Goal: Task Accomplishment & Management: Manage account settings

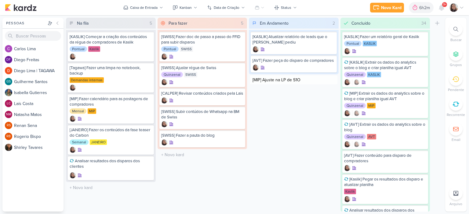
type input "[MIP] Ajuste na LP de S1ON"
click at [288, 84] on div at bounding box center [293, 86] width 82 height 6
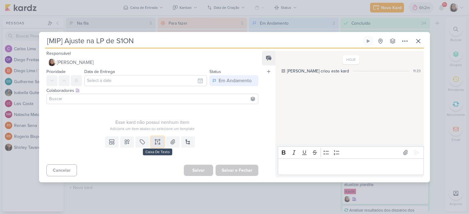
click at [155, 143] on icon at bounding box center [157, 142] width 6 height 6
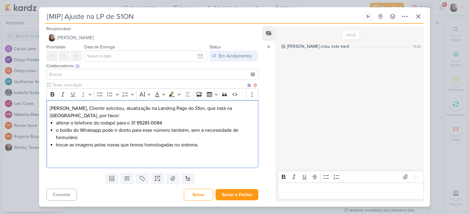
click at [67, 110] on p "Diego, Cliente solicitou, atualização na Landing Page do S1on, que está na RD S…" at bounding box center [152, 112] width 205 height 15
click at [72, 117] on p "Diego, o cliente solicitou, atualização na Landing Page do S1on, que está na RD…" at bounding box center [152, 112] width 205 height 15
click at [228, 148] on li "trocar as imagens pelas novas que temos homologadas no sistema." at bounding box center [155, 145] width 199 height 7
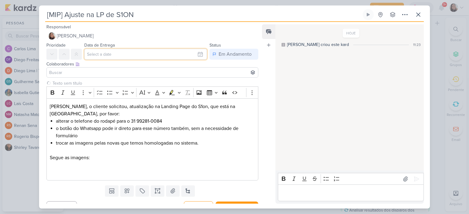
click at [197, 54] on input "text" at bounding box center [145, 54] width 123 height 11
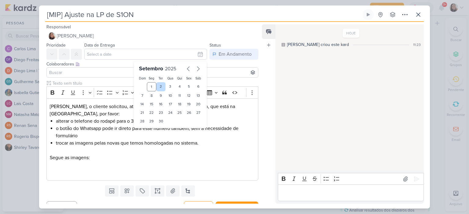
click at [157, 85] on div "2" at bounding box center [160, 86] width 9 height 9
type input "2 de setembro de 2025 às 23:59"
click at [117, 65] on div "Colaboradores Este kard pode ser visível a usuários da sua organização Este kar…" at bounding box center [152, 64] width 212 height 6
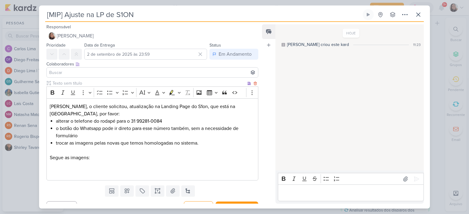
scroll to position [10, 0]
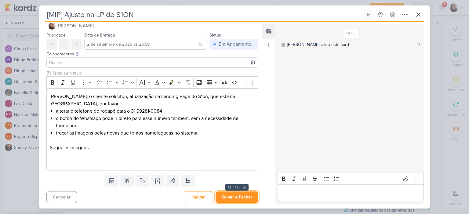
click at [245, 194] on button "Salvar e Fechar" at bounding box center [236, 197] width 43 height 11
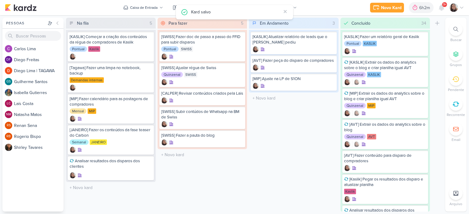
scroll to position [0, 0]
click at [284, 78] on div "[MIP] Ajuste na LP de S1ON" at bounding box center [293, 78] width 82 height 5
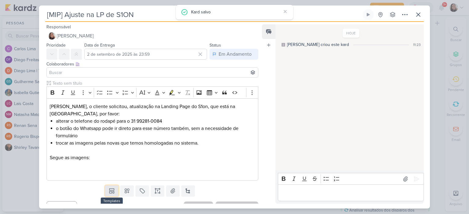
click at [112, 189] on icon at bounding box center [112, 191] width 6 height 6
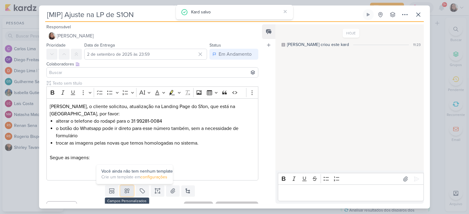
click at [126, 190] on icon at bounding box center [127, 191] width 4 height 4
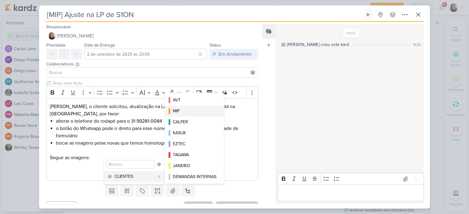
click at [184, 112] on div "MIP" at bounding box center [195, 111] width 44 height 6
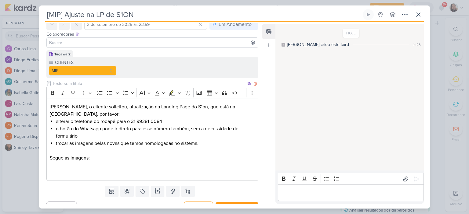
scroll to position [40, 0]
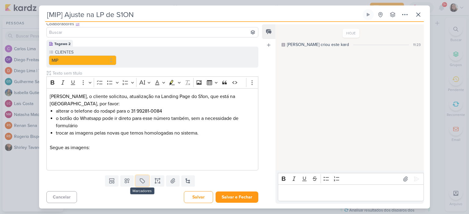
click at [146, 180] on button at bounding box center [141, 181] width 13 height 11
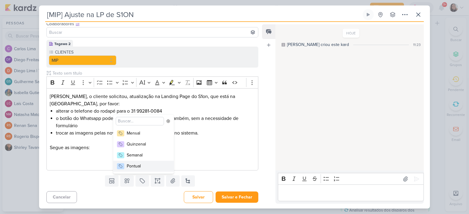
click at [146, 165] on div "Pontual" at bounding box center [147, 166] width 40 height 6
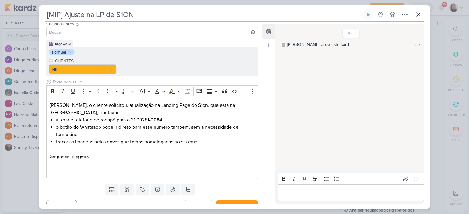
click at [161, 155] on p "Segue as imagens:" at bounding box center [152, 156] width 205 height 7
click at [218, 139] on li "trocar as imagens pelas novas que temos homologadas no sistema." at bounding box center [155, 142] width 199 height 7
click at [155, 112] on p "Diego, o cliente solicitou, atualização na Landing Page do S1on, que está na RD…" at bounding box center [152, 109] width 205 height 15
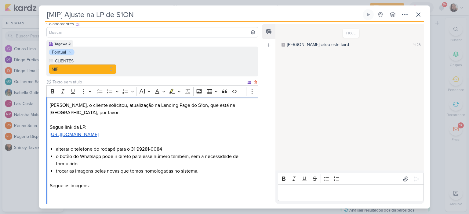
click at [168, 186] on p "Segue as imagens:" at bounding box center [152, 185] width 205 height 7
click at [164, 180] on p "Editor editing area: main" at bounding box center [152, 178] width 205 height 7
click at [165, 183] on p "Segue as imagens:" at bounding box center [152, 185] width 205 height 7
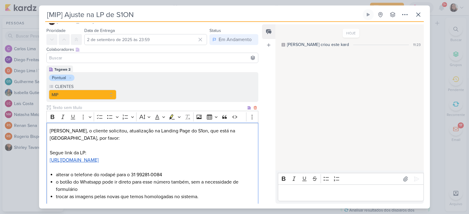
scroll to position [0, 0]
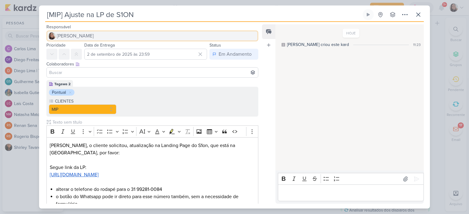
click at [92, 35] on button "[PERSON_NAME]" at bounding box center [152, 36] width 212 height 11
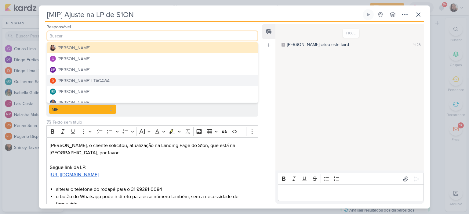
click at [87, 78] on div "Diego Lima | TAGAWA" at bounding box center [84, 81] width 52 height 6
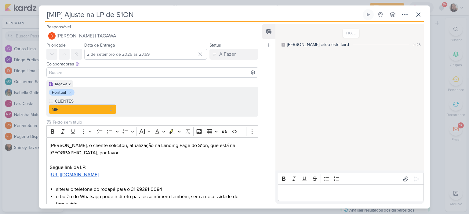
click at [85, 74] on input at bounding box center [152, 72] width 209 height 7
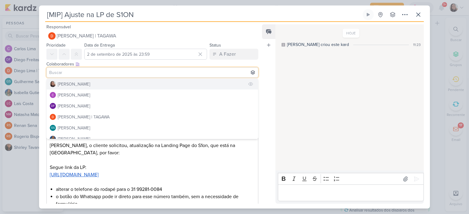
click at [83, 84] on div "[PERSON_NAME]" at bounding box center [74, 84] width 32 height 6
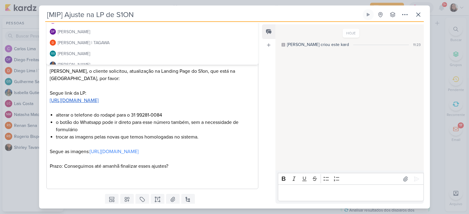
scroll to position [93, 0]
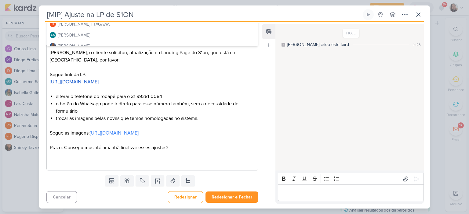
click at [229, 205] on div "Responsável Diego Lima | TAGAWA Sharlene Khoury Carlos Lima DF Diego Freitas Di…" at bounding box center [234, 115] width 391 height 187
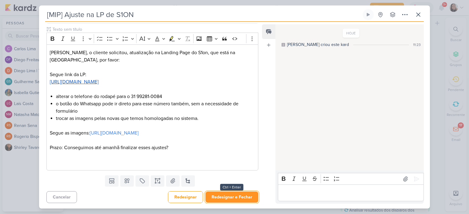
click at [228, 199] on button "Redesignar e Fechar" at bounding box center [231, 197] width 53 height 11
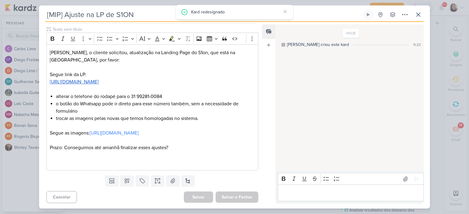
scroll to position [0, 0]
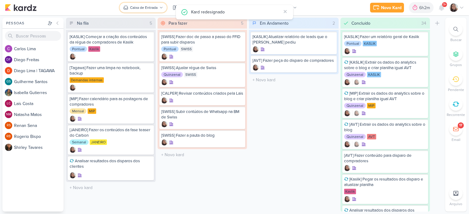
click at [148, 9] on div "Caixa de Entrada" at bounding box center [143, 7] width 27 height 5
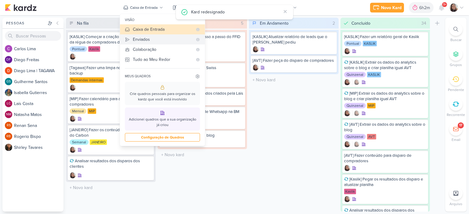
click at [148, 38] on div "Enviados" at bounding box center [163, 39] width 60 height 6
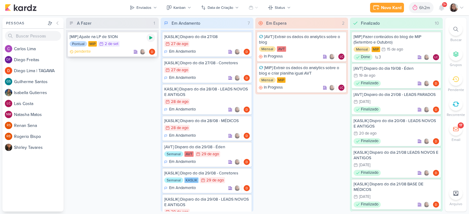
click at [151, 37] on icon at bounding box center [150, 37] width 5 height 5
click at [140, 8] on div "Enviados" at bounding box center [143, 7] width 15 height 5
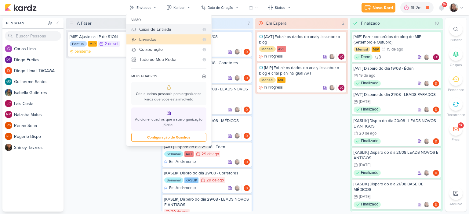
click at [153, 27] on div "Caixa de Entrada" at bounding box center [169, 29] width 60 height 6
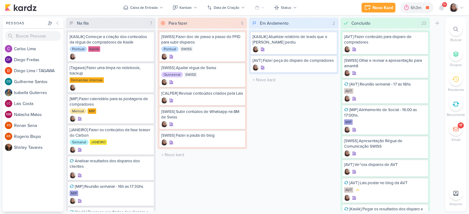
click at [462, 7] on icon at bounding box center [461, 7] width 5 height 5
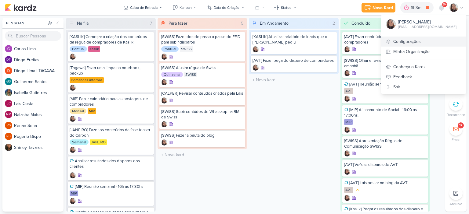
click at [407, 41] on link "Configurações" at bounding box center [423, 42] width 85 height 10
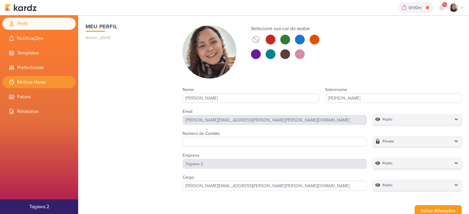
click at [29, 81] on li "Minhas Horas" at bounding box center [38, 82] width 73 height 12
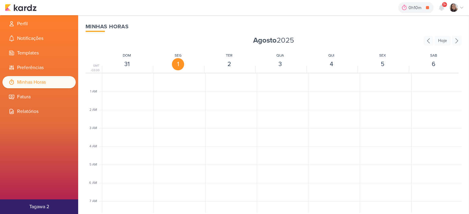
scroll to position [144, 0]
click at [176, 143] on span "[MIP] Ajuste na LP de S1ON" at bounding box center [184, 145] width 35 height 5
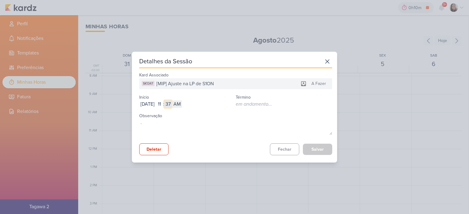
click at [171, 103] on input "37" at bounding box center [167, 104] width 7 height 7
type input "00"
type input "0"
type input "02"
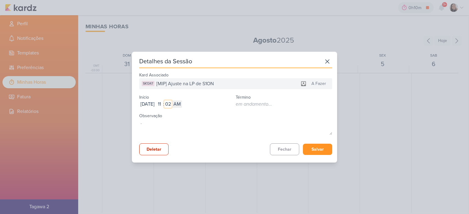
type input "02"
click at [314, 146] on button "Salvar" at bounding box center [317, 149] width 29 height 11
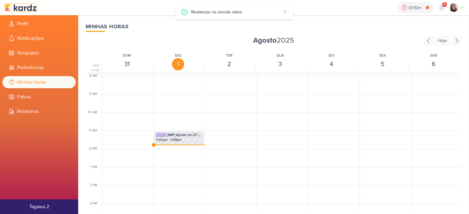
click at [21, 6] on img at bounding box center [21, 7] width 32 height 7
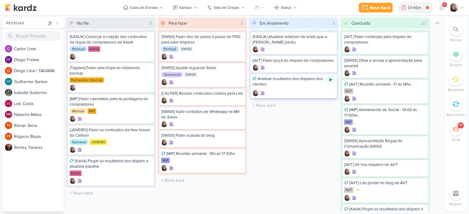
click at [329, 81] on icon at bounding box center [330, 79] width 3 height 3
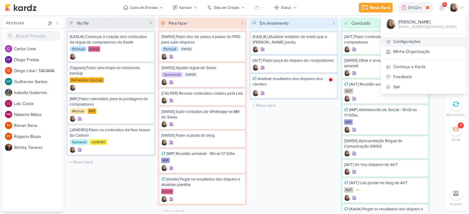
click at [409, 39] on link "Configurações" at bounding box center [423, 42] width 85 height 10
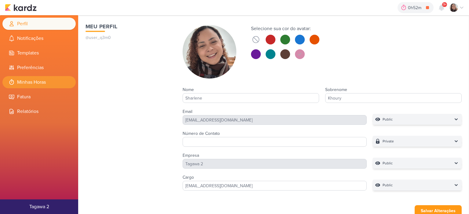
click at [43, 84] on li "Minhas Horas" at bounding box center [38, 82] width 73 height 12
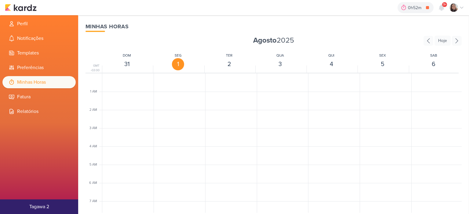
scroll to position [144, 0]
click at [168, 146] on span "Analisar resultados dos disparos dos clientes" at bounding box center [184, 148] width 35 height 5
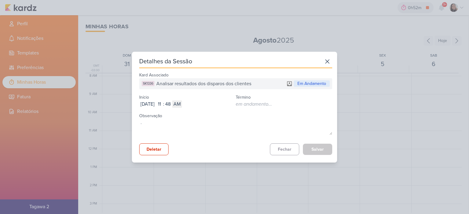
click at [21, 9] on div "Detalhes da Sessão Kard Associado SK1336 Analisar resultados dos disparos dos c…" at bounding box center [234, 107] width 469 height 214
click at [328, 61] on icon at bounding box center [327, 62] width 10 height 10
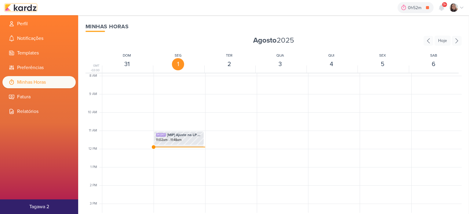
click at [13, 6] on img at bounding box center [21, 7] width 32 height 7
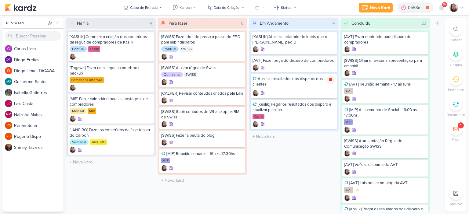
click at [329, 80] on icon at bounding box center [330, 79] width 3 height 3
click at [461, 9] on icon at bounding box center [461, 7] width 5 height 5
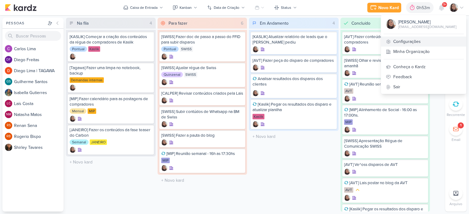
click at [401, 44] on link "Configurações" at bounding box center [423, 42] width 85 height 10
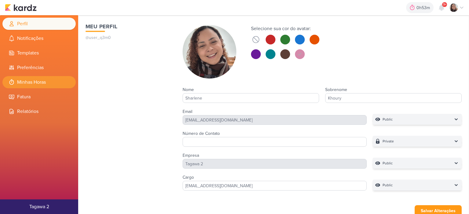
click at [42, 78] on li "Minhas Horas" at bounding box center [38, 82] width 73 height 12
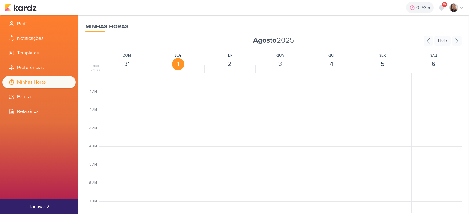
scroll to position [144, 0]
click at [175, 147] on span "Analisar resultados dos disparos dos clientes" at bounding box center [184, 148] width 35 height 5
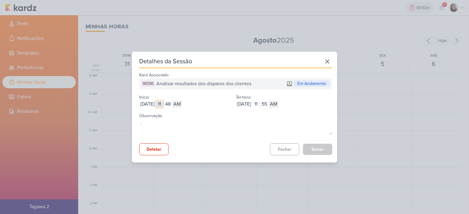
click at [163, 103] on input "11" at bounding box center [159, 104] width 7 height 7
type input "10"
click at [171, 103] on input "48" at bounding box center [167, 104] width 7 height 7
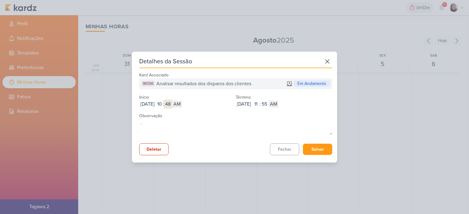
click at [171, 103] on input "48" at bounding box center [167, 104] width 7 height 7
type input "07"
click at [268, 103] on input "55" at bounding box center [264, 104] width 7 height 7
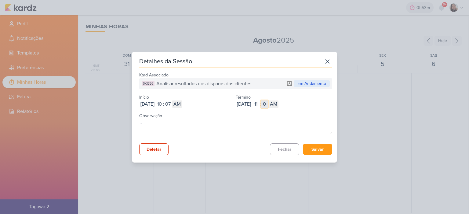
type input "00"
click at [314, 152] on button "Salvar" at bounding box center [317, 149] width 29 height 11
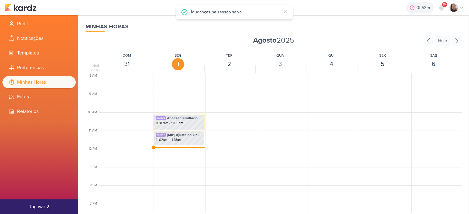
click at [182, 119] on span "Analisar resultados dos disparos dos clientes" at bounding box center [184, 118] width 35 height 5
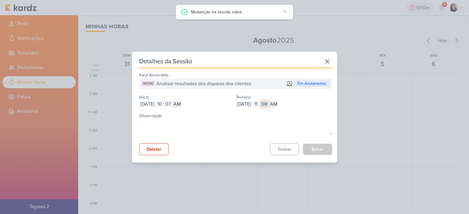
click at [268, 103] on input "00" at bounding box center [264, 104] width 7 height 7
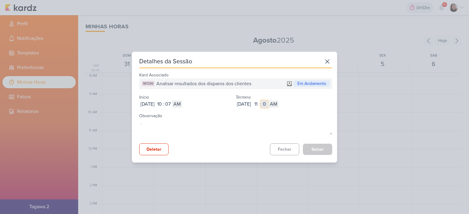
type input "02"
click at [315, 143] on div "Kard Associado SK1336 Analisar resultados dos disparos dos clientes Em Andament…" at bounding box center [235, 113] width 193 height 85
click at [316, 145] on button "Salvar" at bounding box center [317, 149] width 29 height 11
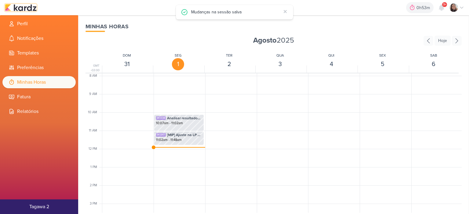
click at [26, 8] on img at bounding box center [21, 7] width 32 height 7
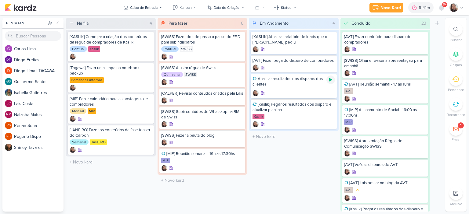
click at [331, 78] on icon at bounding box center [330, 79] width 5 height 5
